Goal: Transaction & Acquisition: Purchase product/service

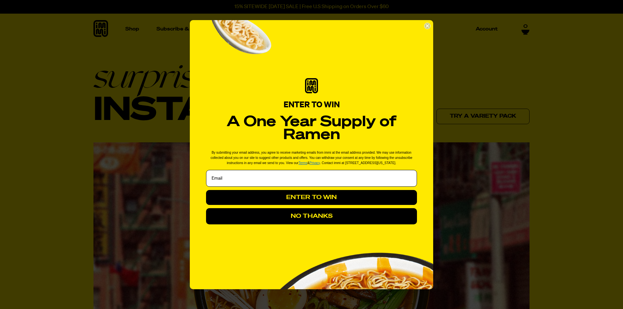
click at [429, 27] on circle "Close dialog" at bounding box center [427, 26] width 6 height 6
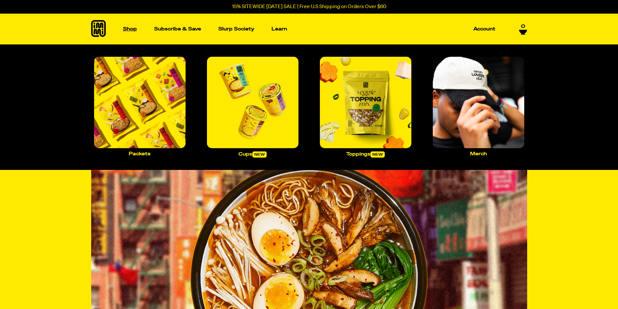
click at [127, 29] on p "Shop" at bounding box center [130, 29] width 14 height 5
click at [144, 119] on img "Main navigation" at bounding box center [140, 103] width 92 height 92
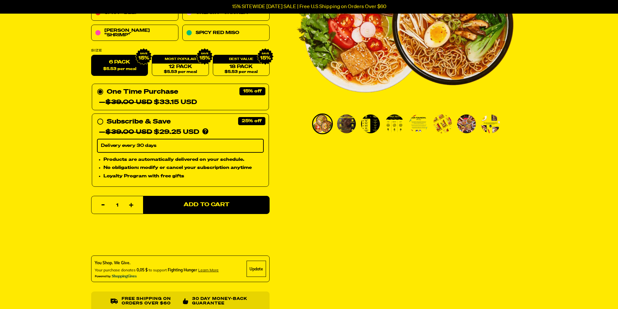
scroll to position [162, 0]
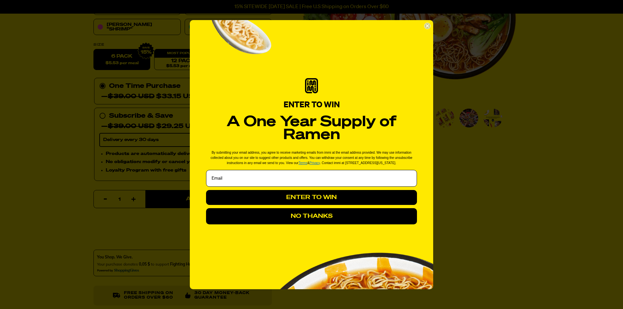
click at [427, 27] on circle "Close dialog" at bounding box center [427, 26] width 6 height 6
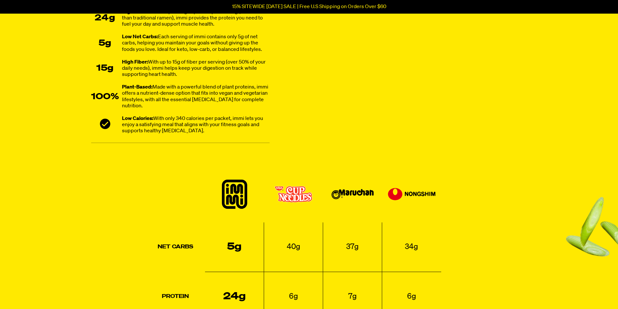
scroll to position [519, 0]
